Goal: Check status: Check status

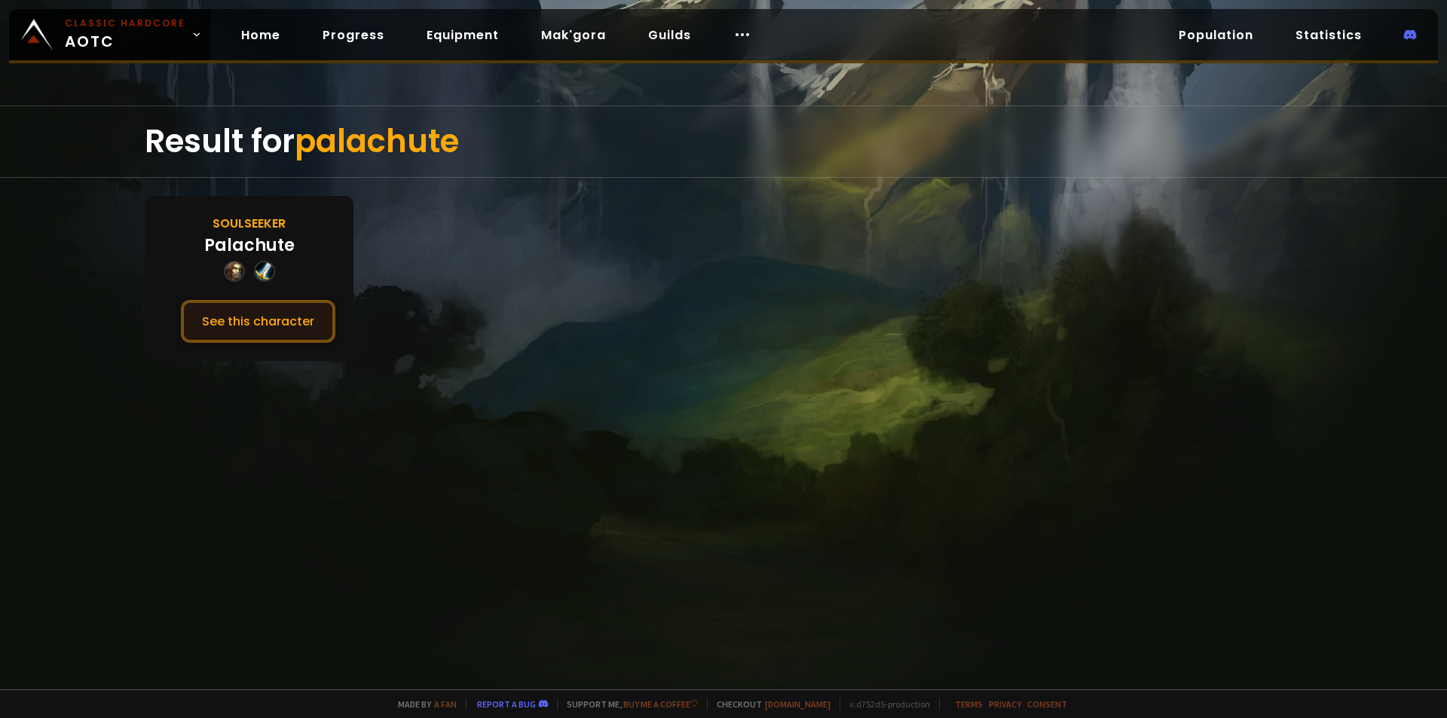
click at [255, 310] on button "See this character" at bounding box center [258, 321] width 154 height 43
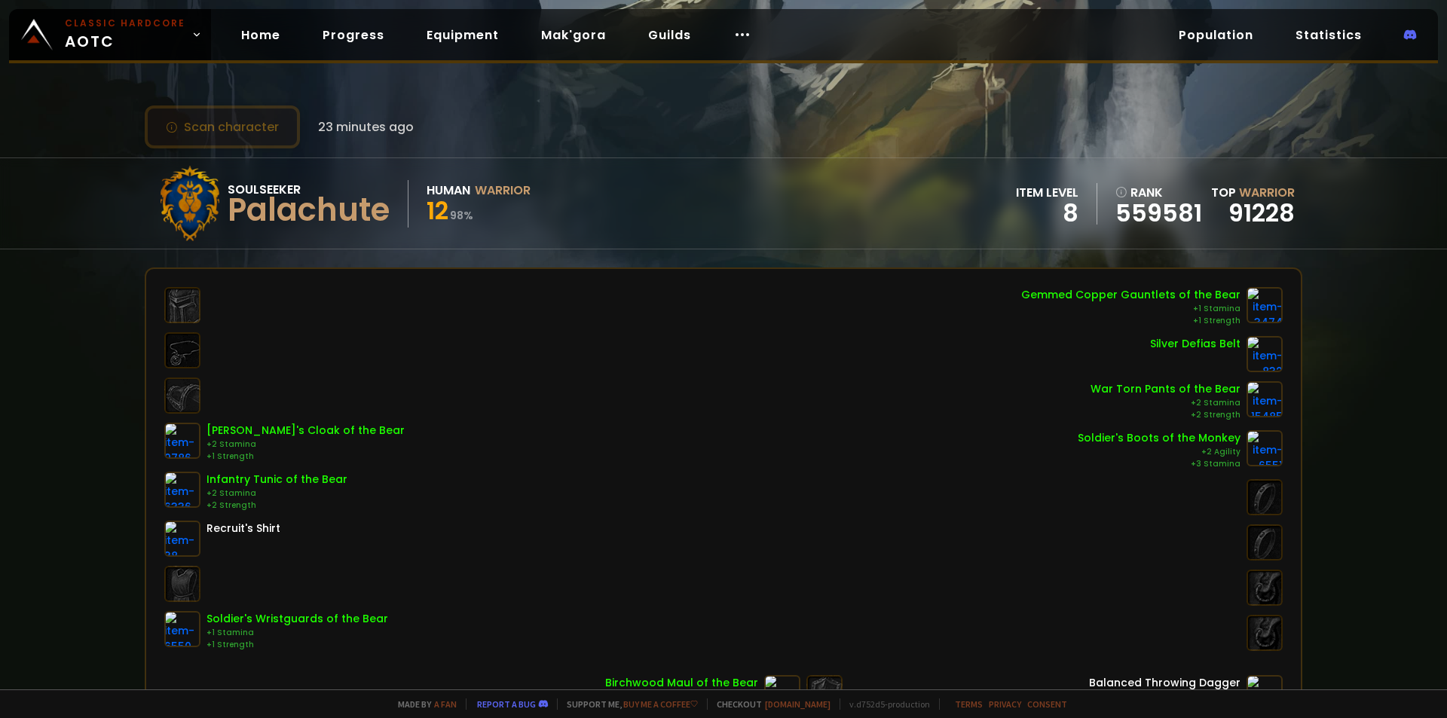
drag, startPoint x: 240, startPoint y: 130, endPoint x: 237, endPoint y: 118, distance: 12.6
click at [240, 130] on button "Scan character" at bounding box center [222, 126] width 155 height 43
click at [259, 41] on link "Home" at bounding box center [260, 35] width 63 height 31
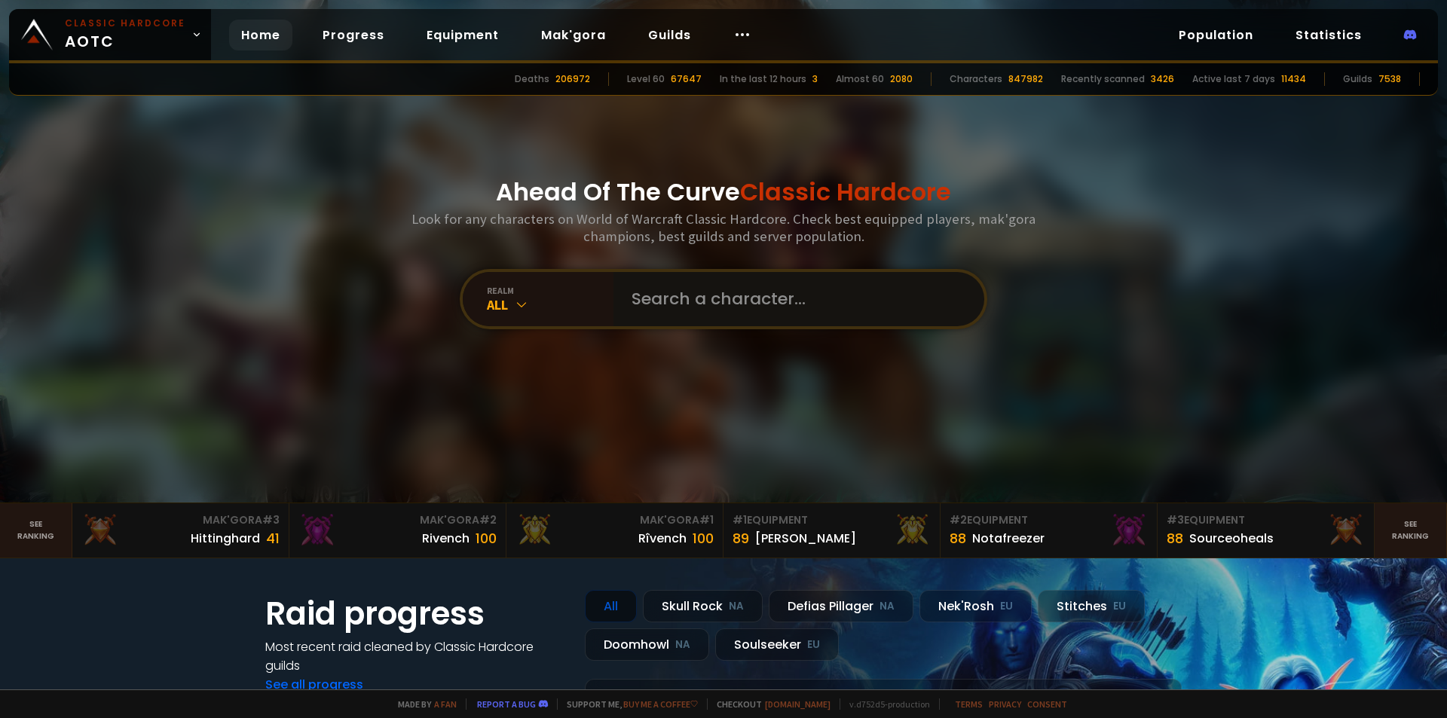
click at [698, 289] on input "text" at bounding box center [794, 299] width 344 height 54
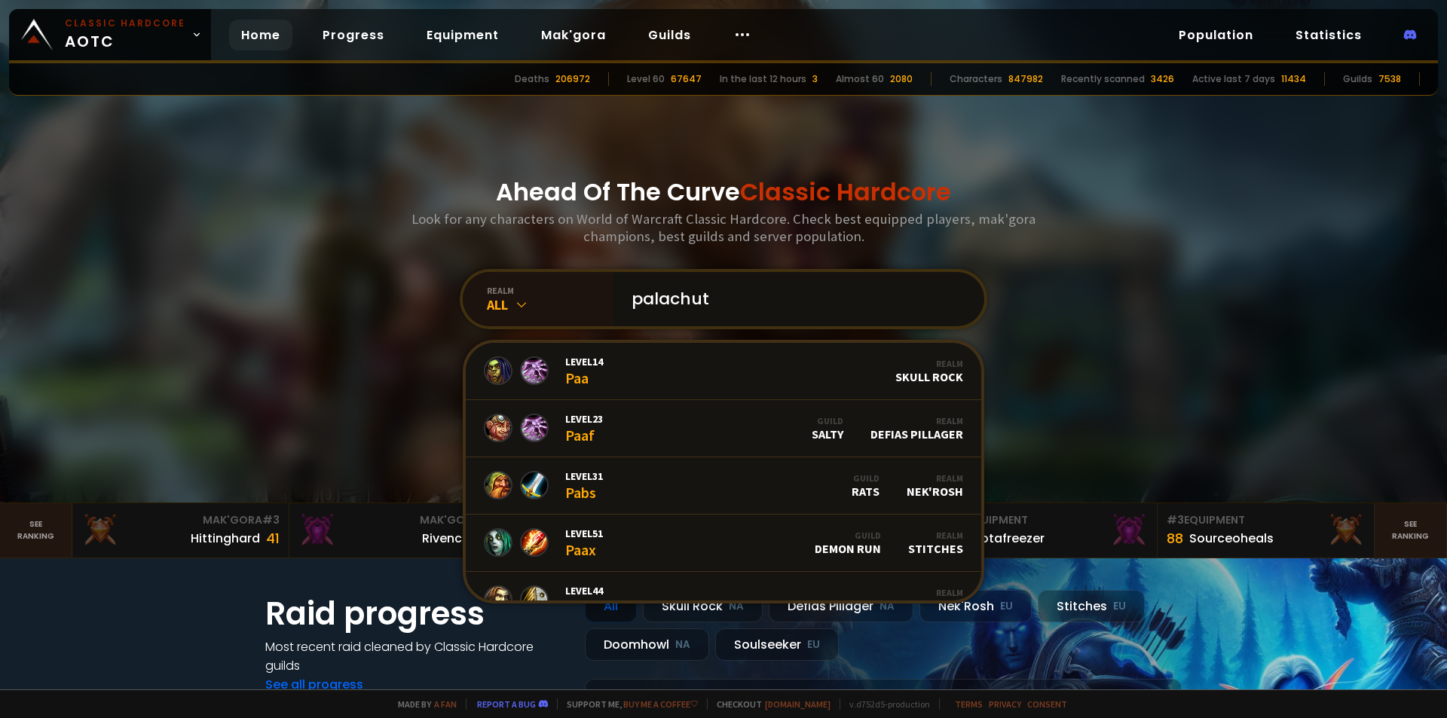
type input "palachute"
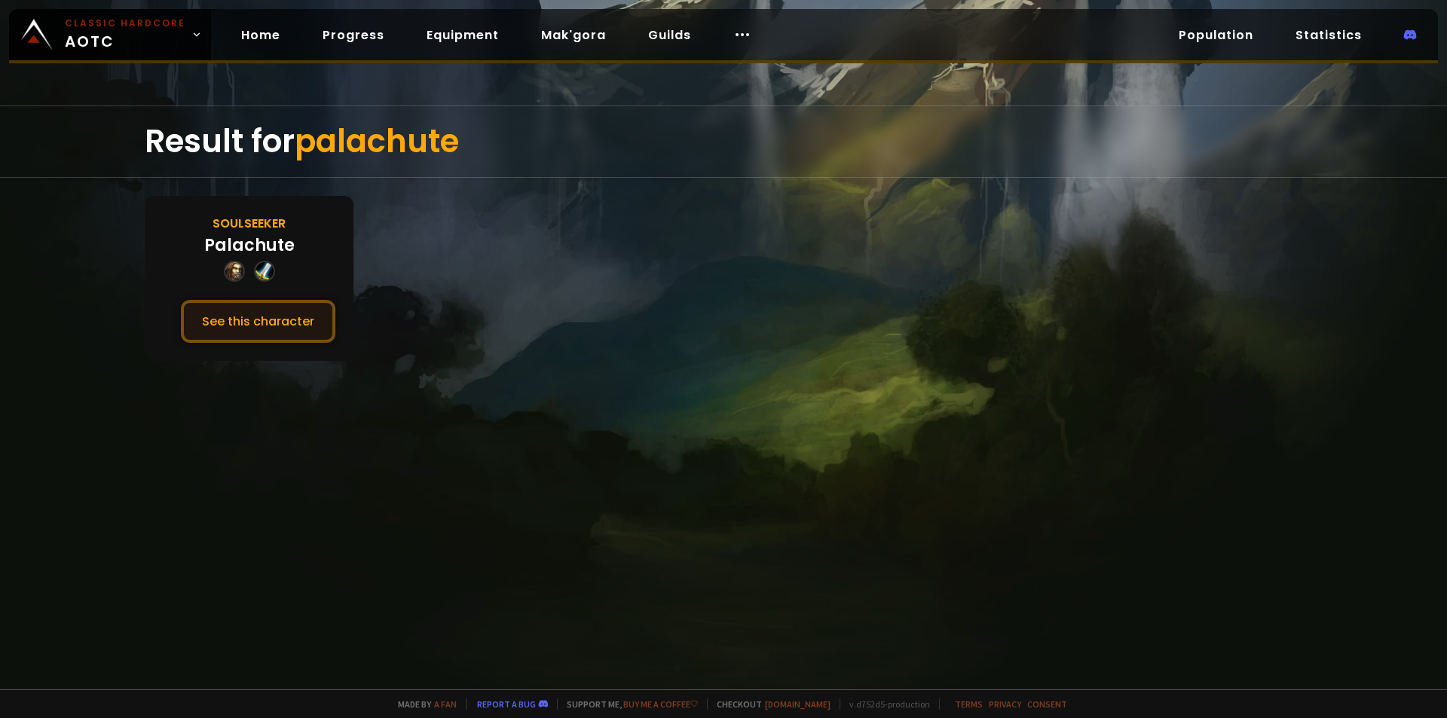
click at [282, 318] on button "See this character" at bounding box center [258, 321] width 154 height 43
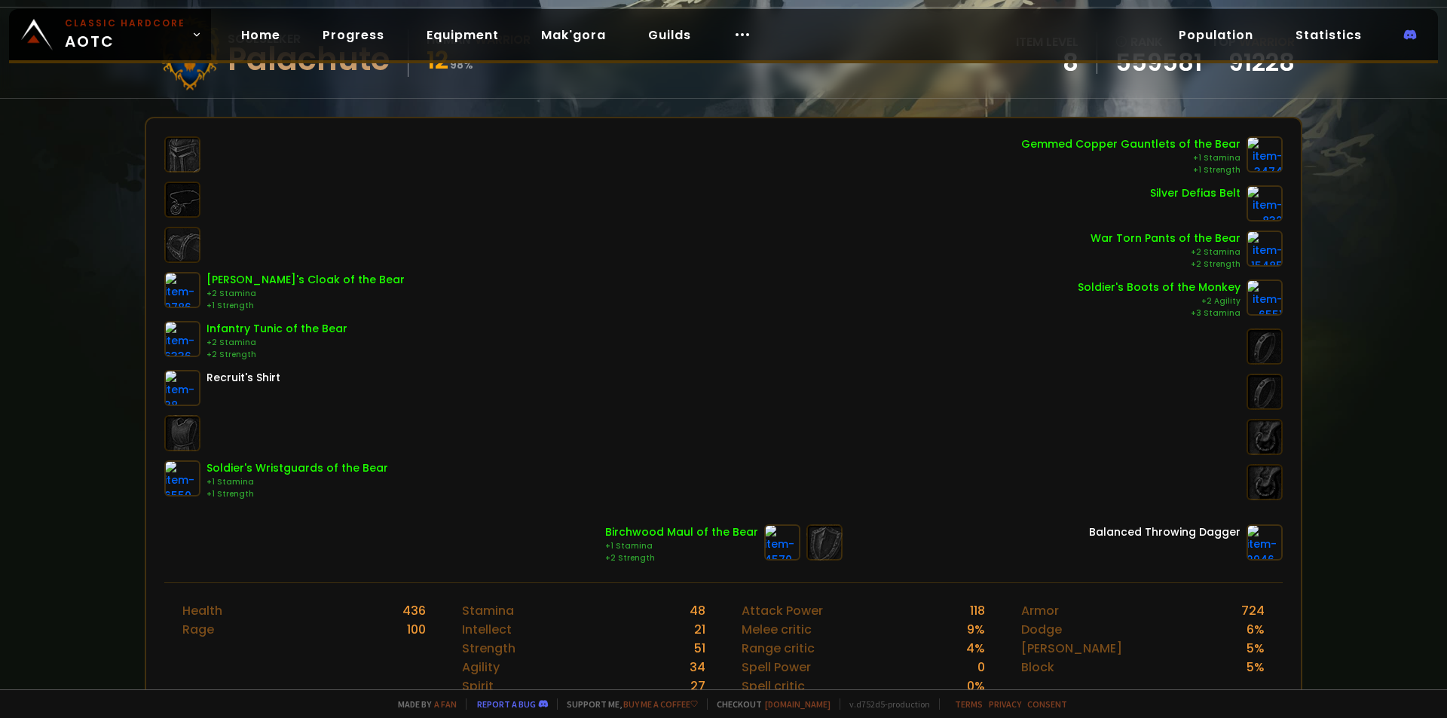
scroll to position [75, 0]
